Goal: Information Seeking & Learning: Learn about a topic

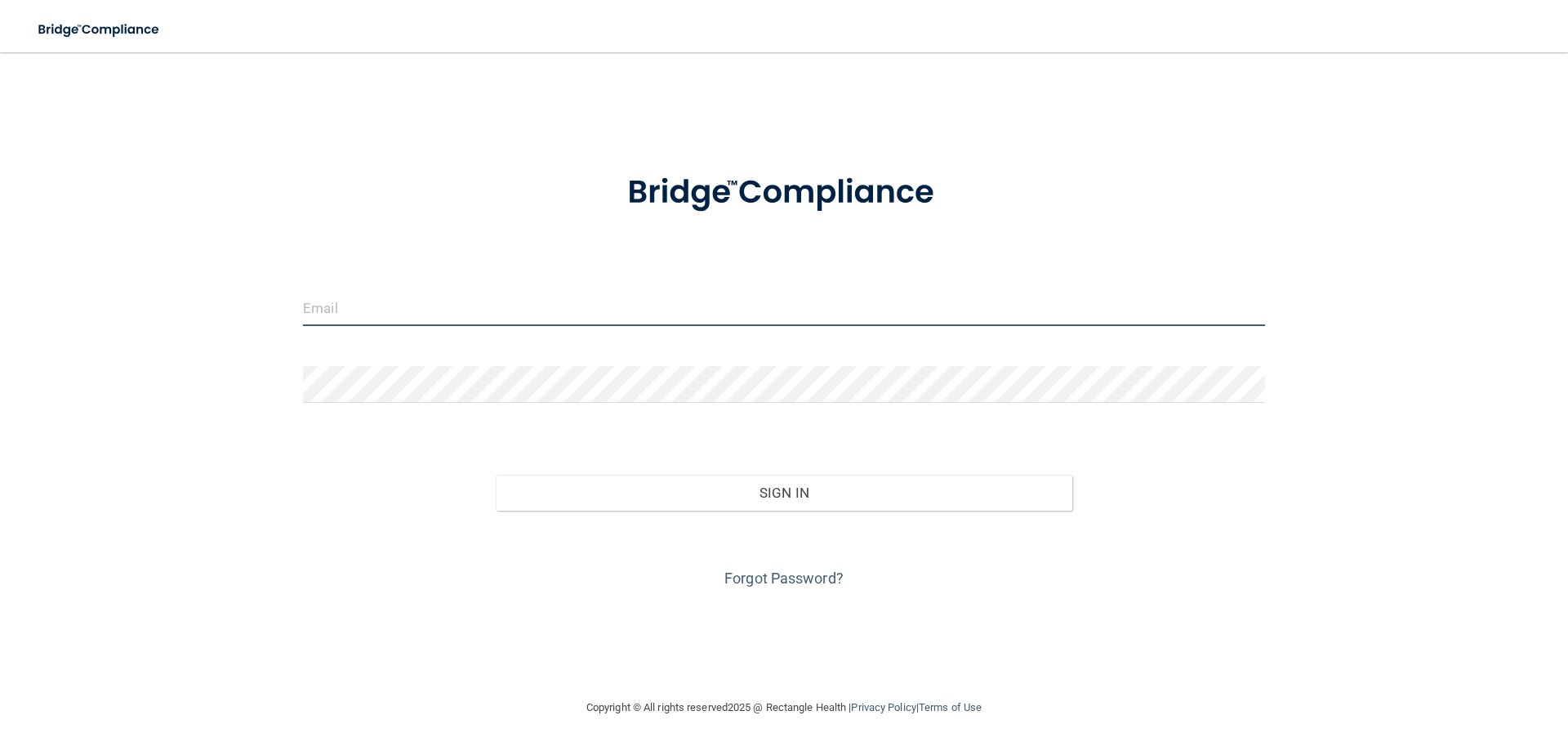
type input "[EMAIL_ADDRESS][DOMAIN_NAME]"
click at [353, 311] on input "[EMAIL_ADDRESS][DOMAIN_NAME]" at bounding box center [783, 307] width 962 height 37
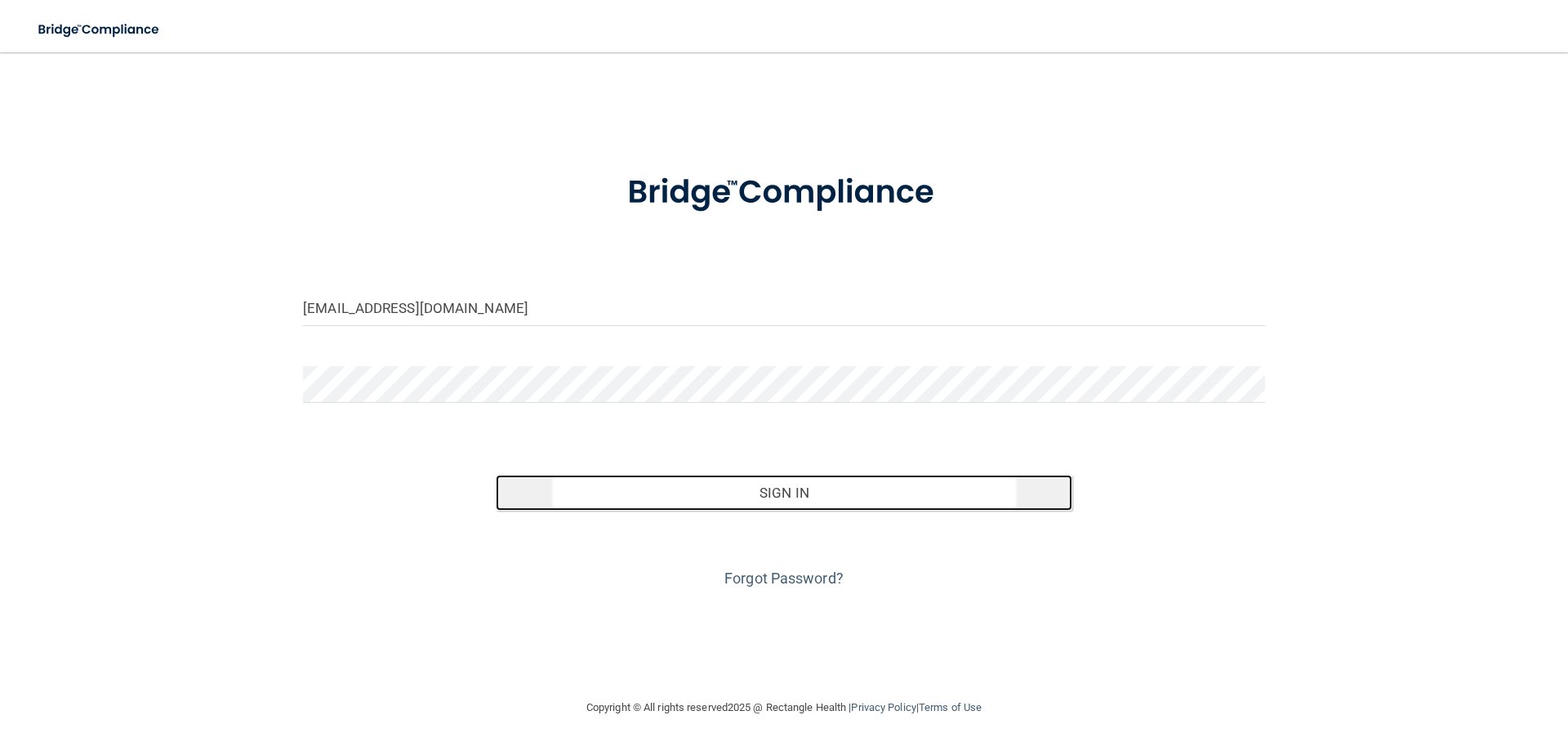
click at [702, 498] on button "Sign In" at bounding box center [784, 492] width 577 height 36
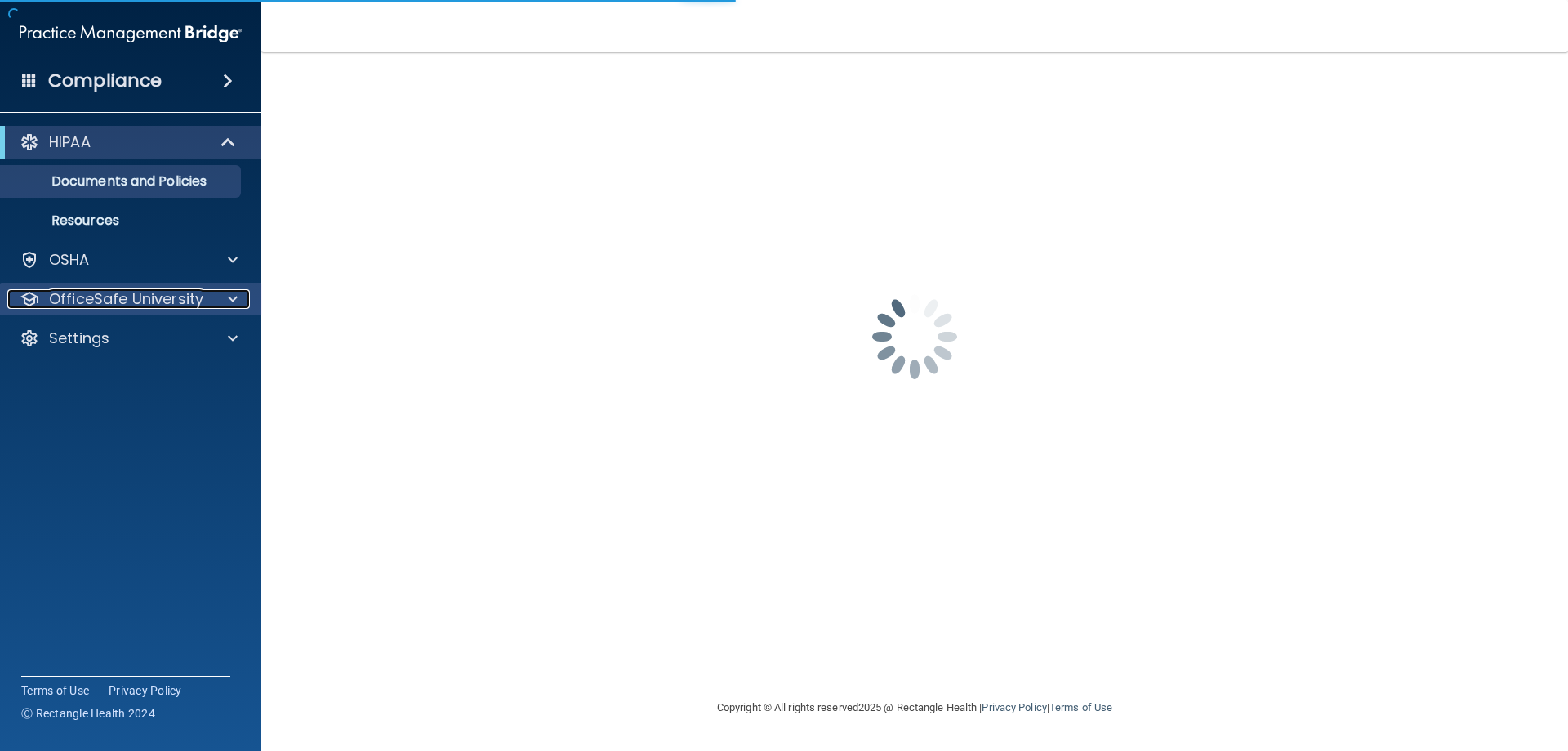
click at [186, 294] on p "OfficeSafe University" at bounding box center [126, 298] width 154 height 19
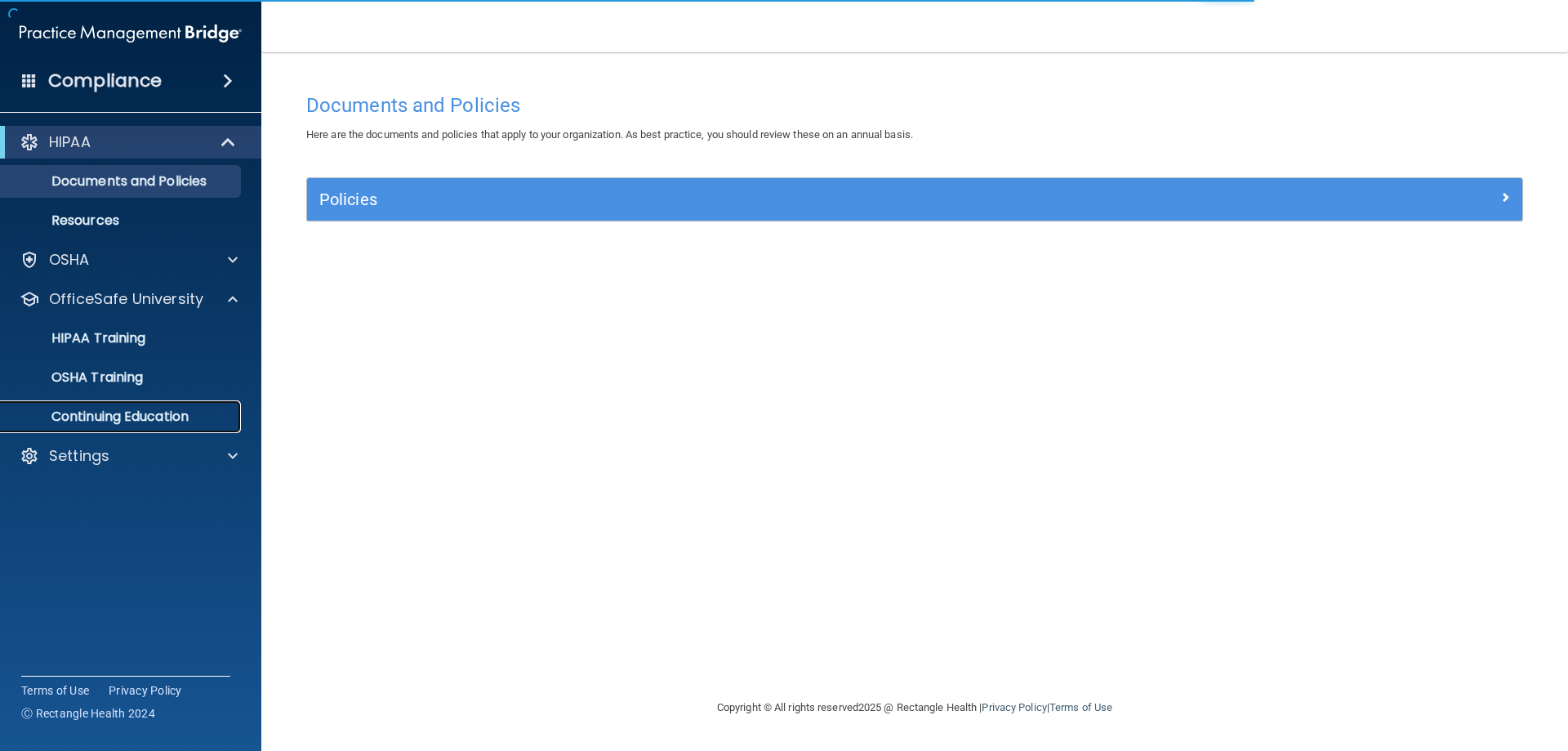
click at [169, 416] on p "Continuing Education" at bounding box center [122, 416] width 223 height 17
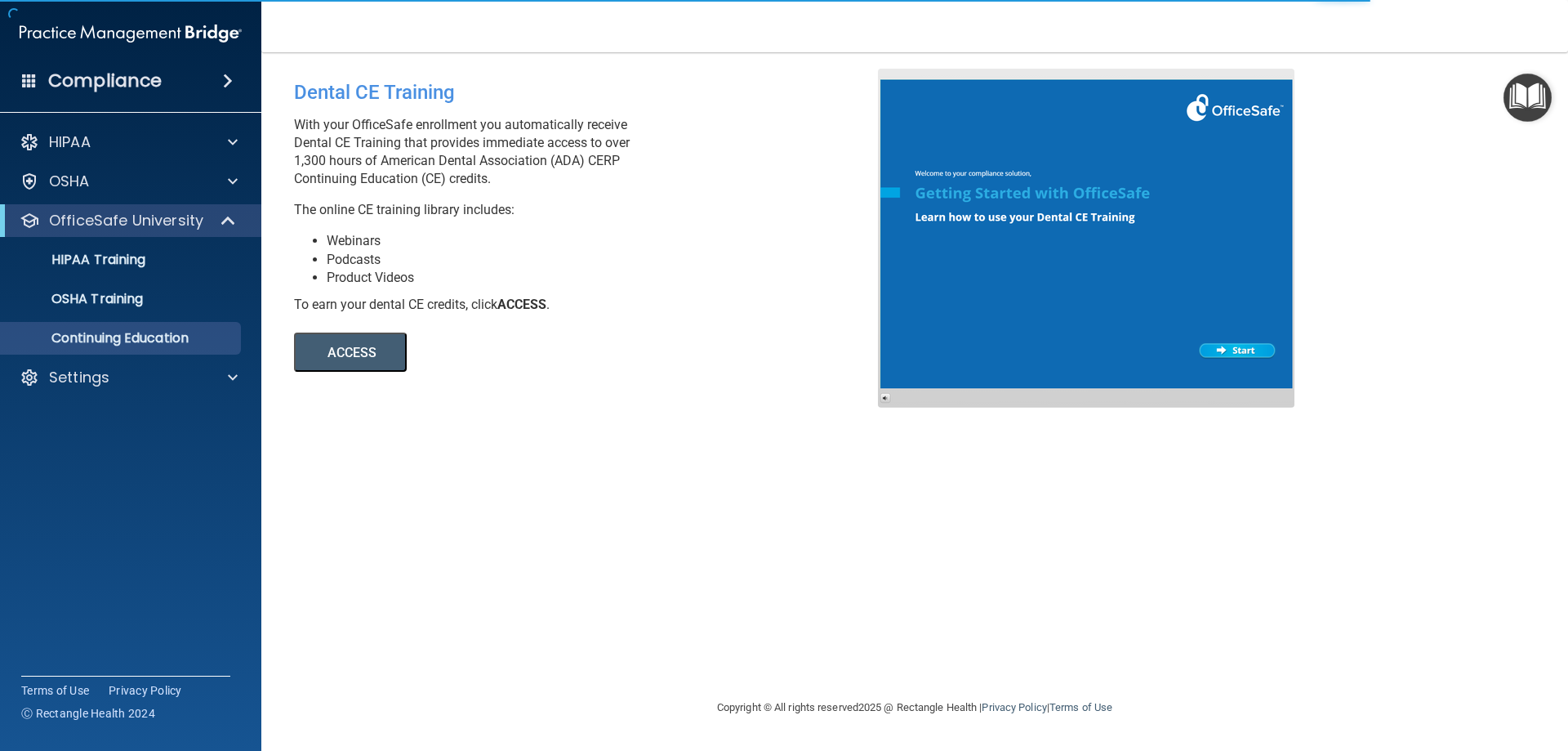
click at [367, 359] on button "ACCESS" at bounding box center [350, 352] width 112 height 39
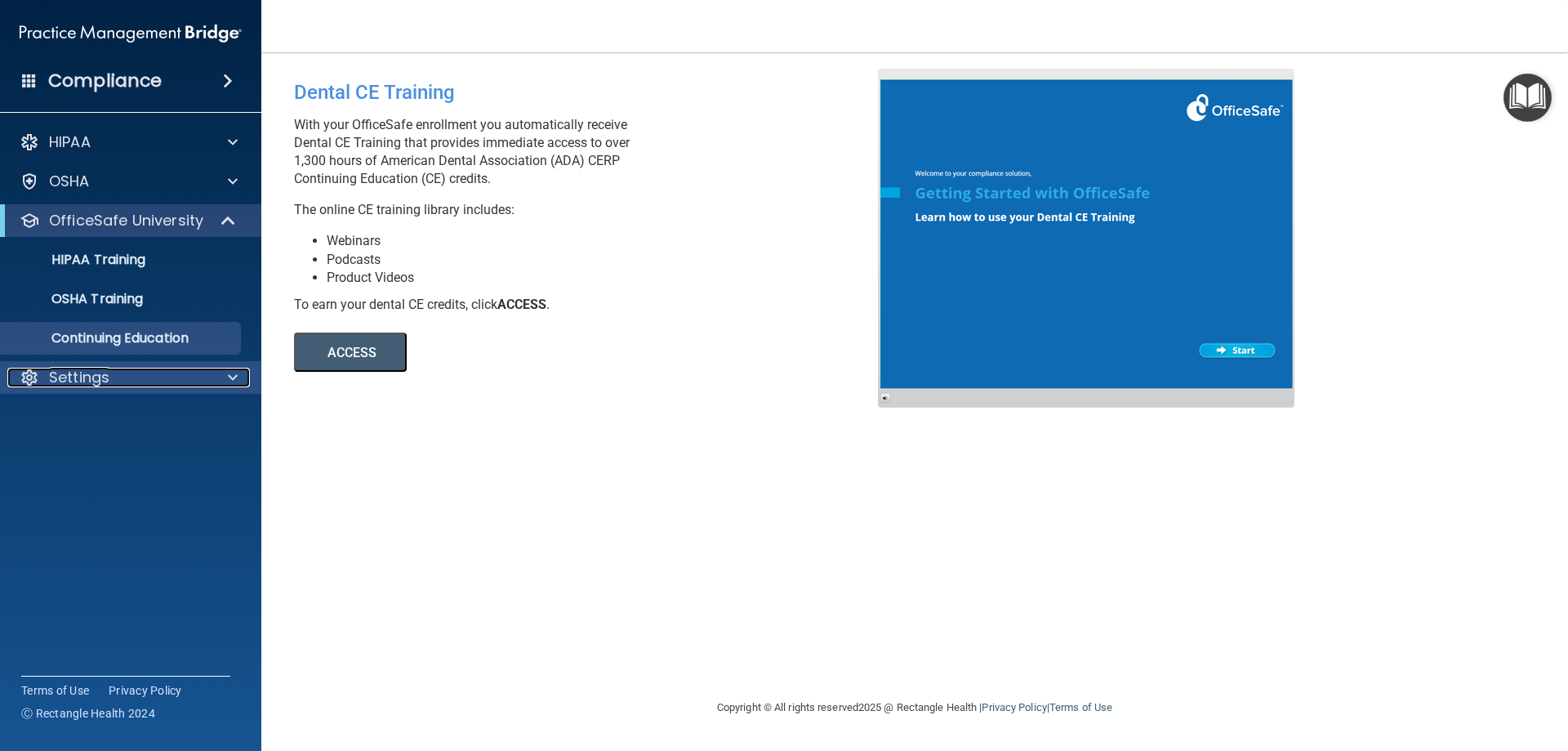
click at [92, 374] on p "Settings" at bounding box center [78, 377] width 60 height 19
click at [77, 459] on p "Sign Out" at bounding box center [122, 455] width 223 height 17
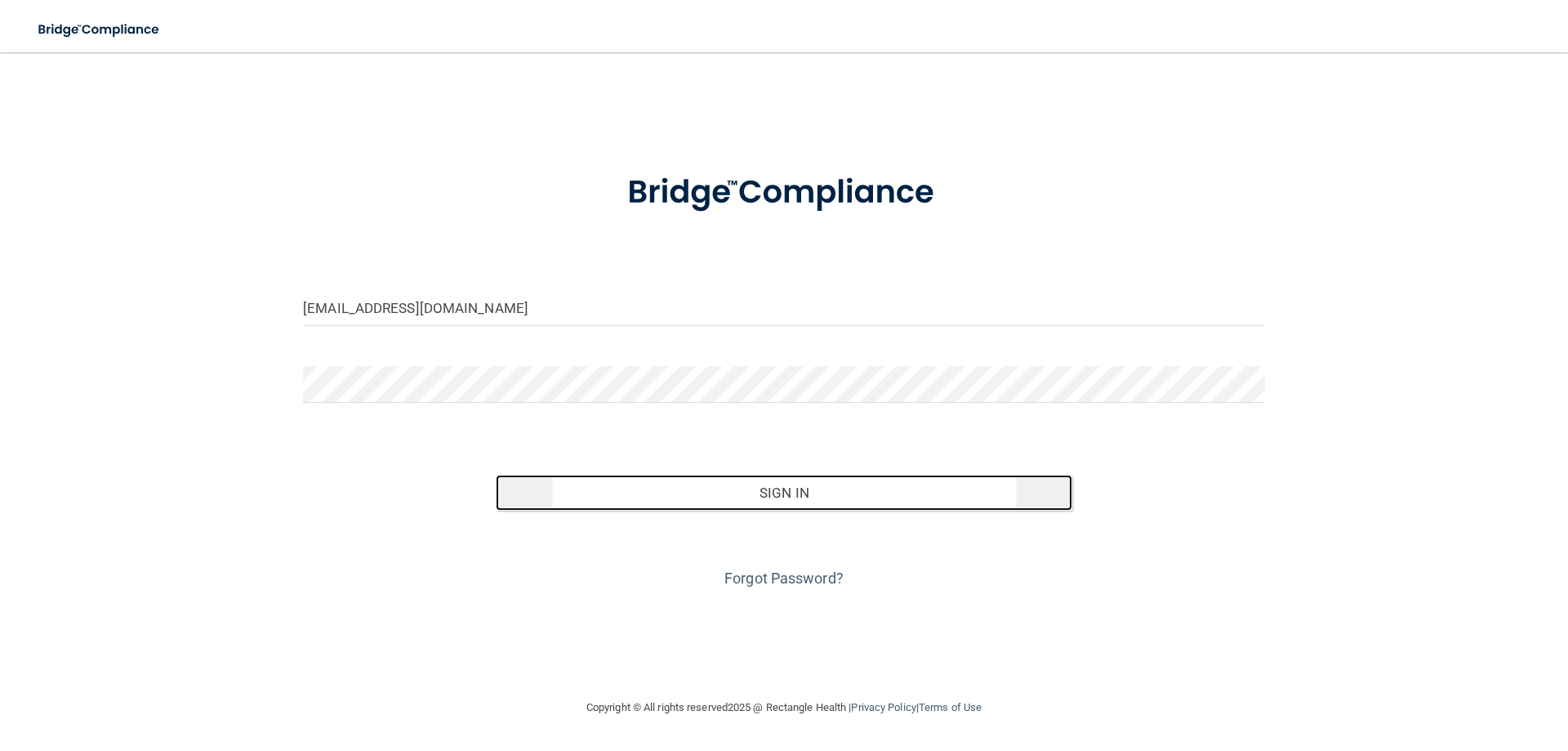
click at [802, 495] on button "Sign In" at bounding box center [784, 492] width 577 height 36
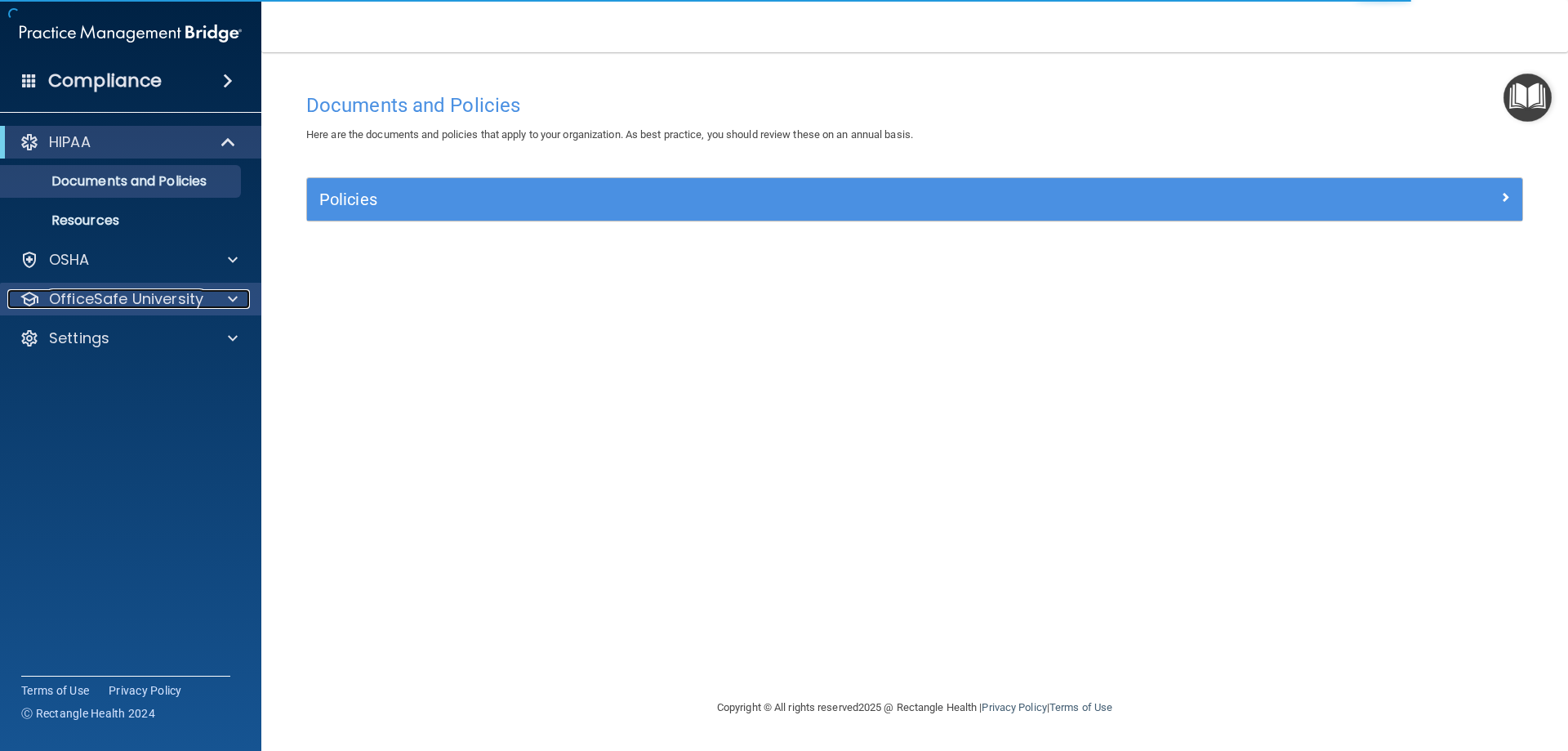
click at [219, 297] on div at bounding box center [230, 298] width 41 height 19
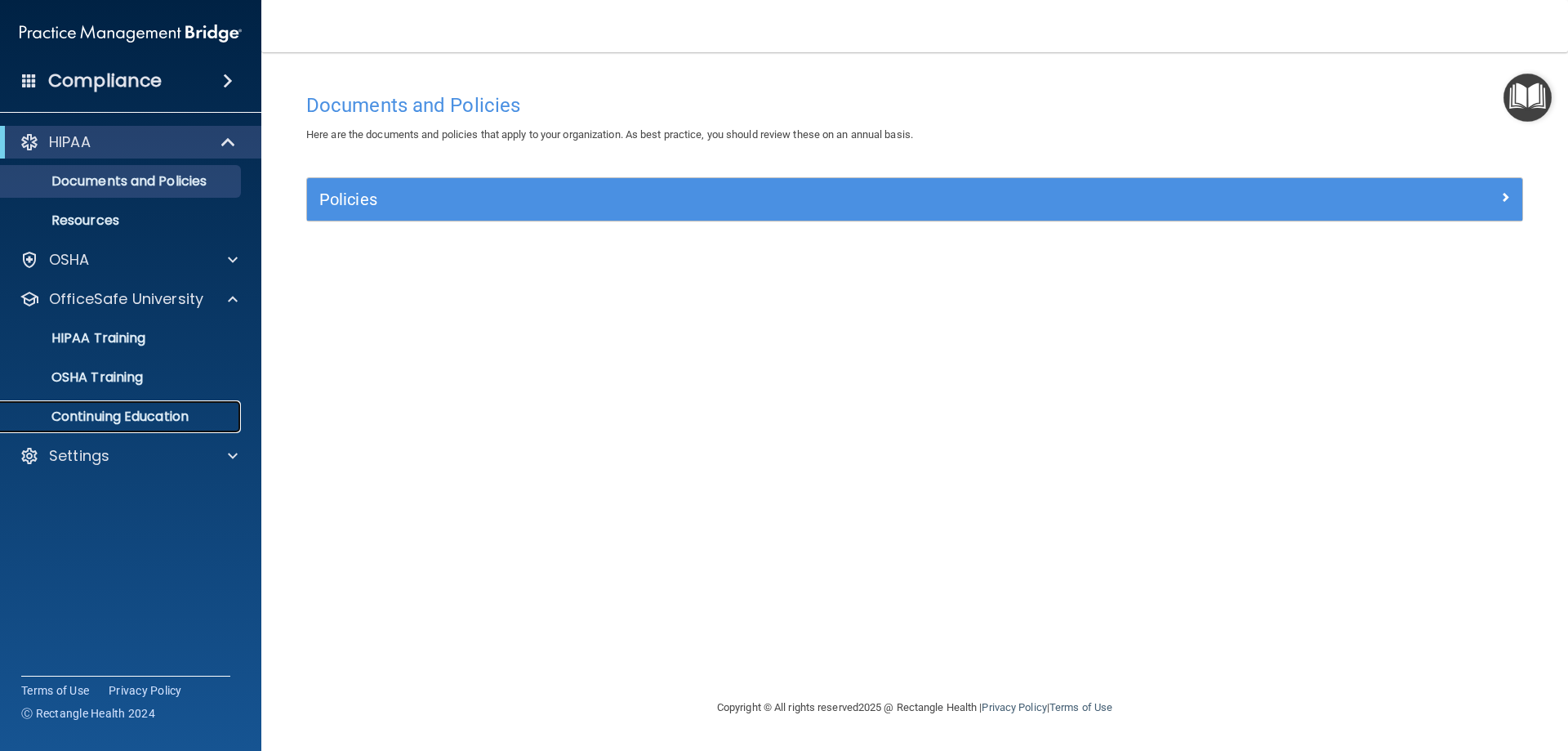
click at [139, 413] on p "Continuing Education" at bounding box center [122, 416] width 223 height 17
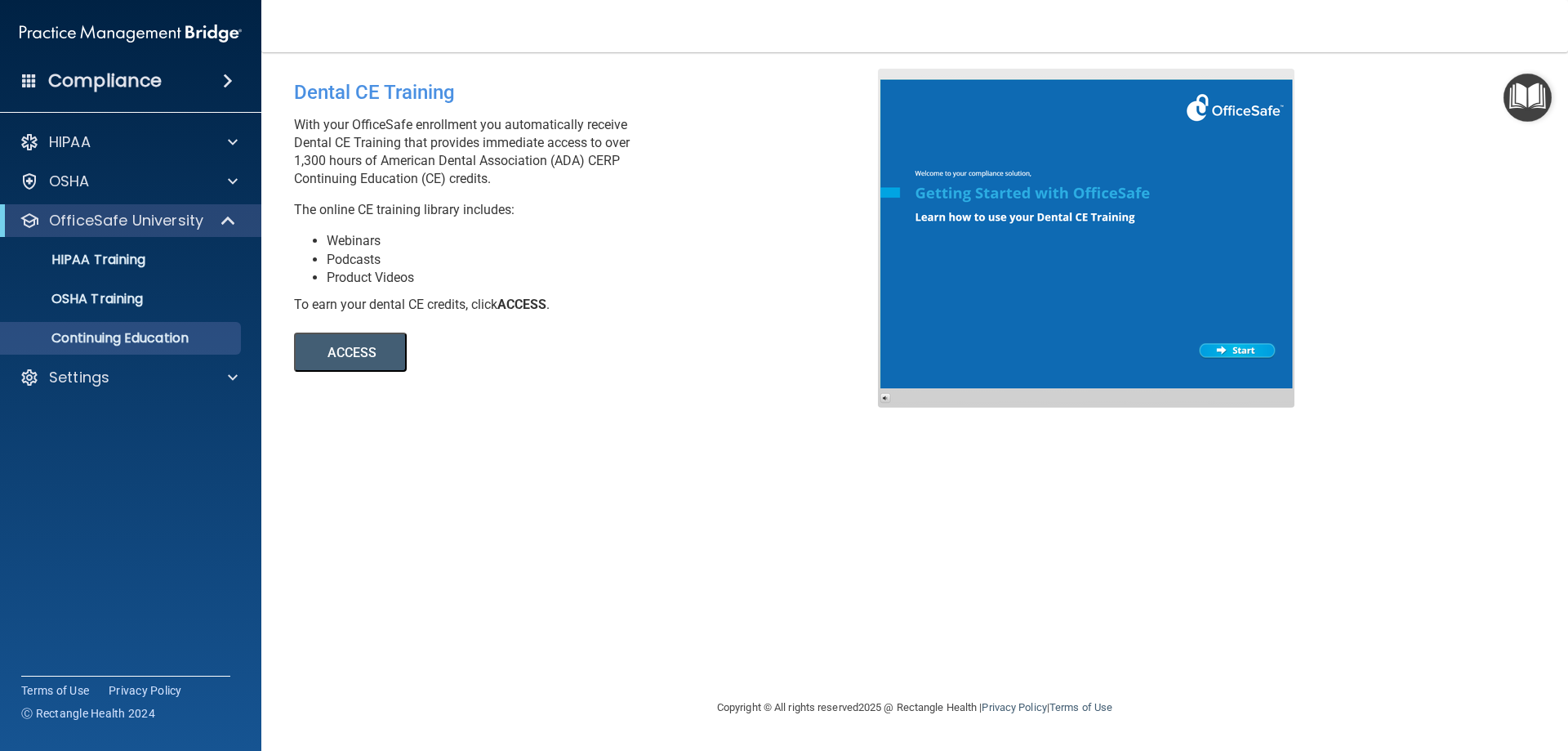
click at [360, 352] on button "ACCESS" at bounding box center [350, 352] width 112 height 39
